Goal: Task Accomplishment & Management: Use online tool/utility

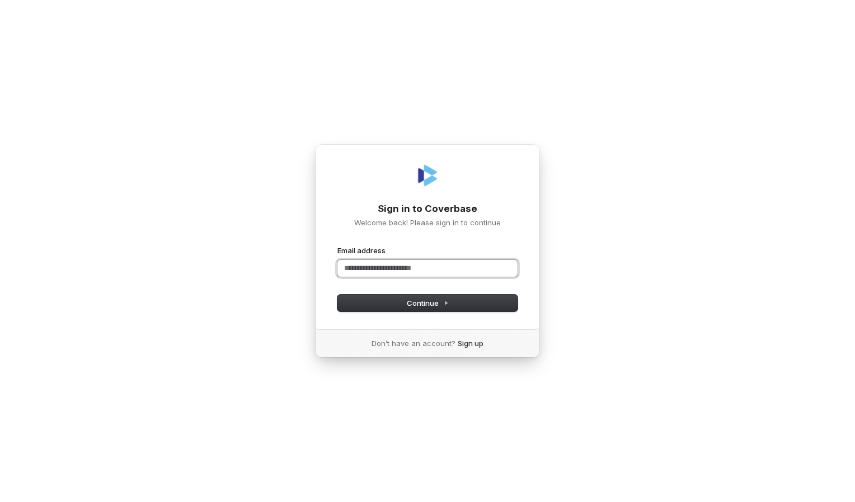
click at [369, 268] on input "Email address" at bounding box center [427, 268] width 180 height 17
click at [434, 305] on span "Continue" at bounding box center [428, 303] width 42 height 10
type input "**********"
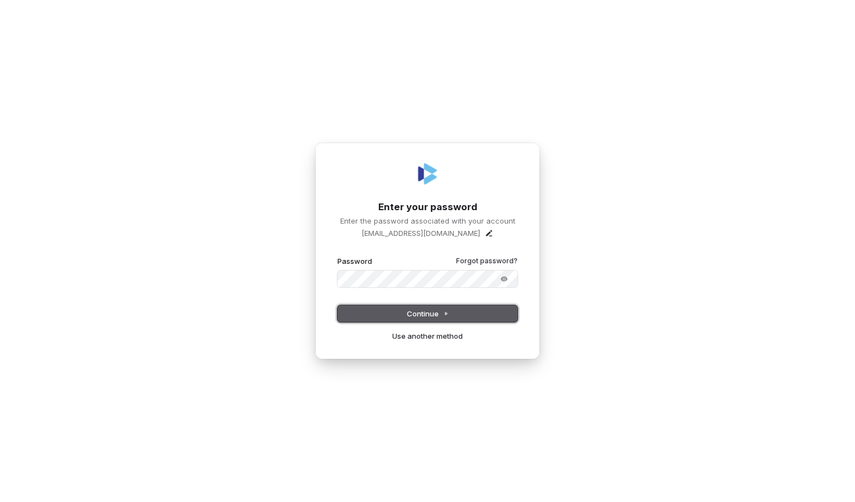
click at [409, 313] on span "Continue" at bounding box center [428, 314] width 42 height 10
